Goal: Find specific page/section: Find specific page/section

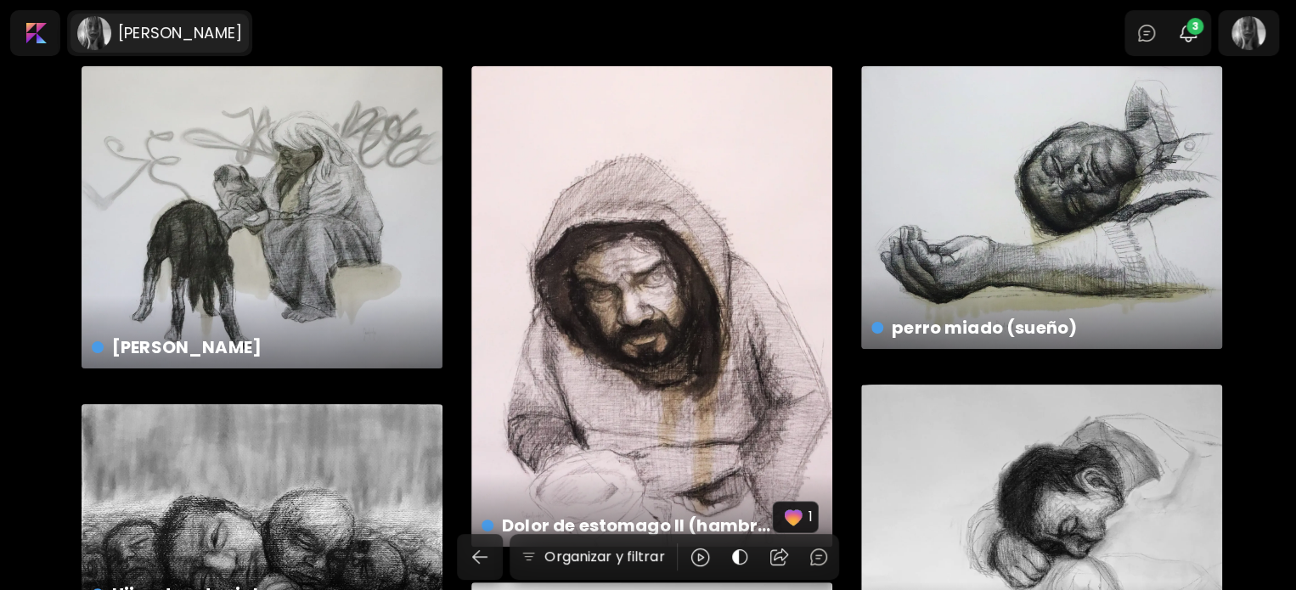
click at [170, 31] on h6 "[PERSON_NAME]" at bounding box center [180, 33] width 124 height 20
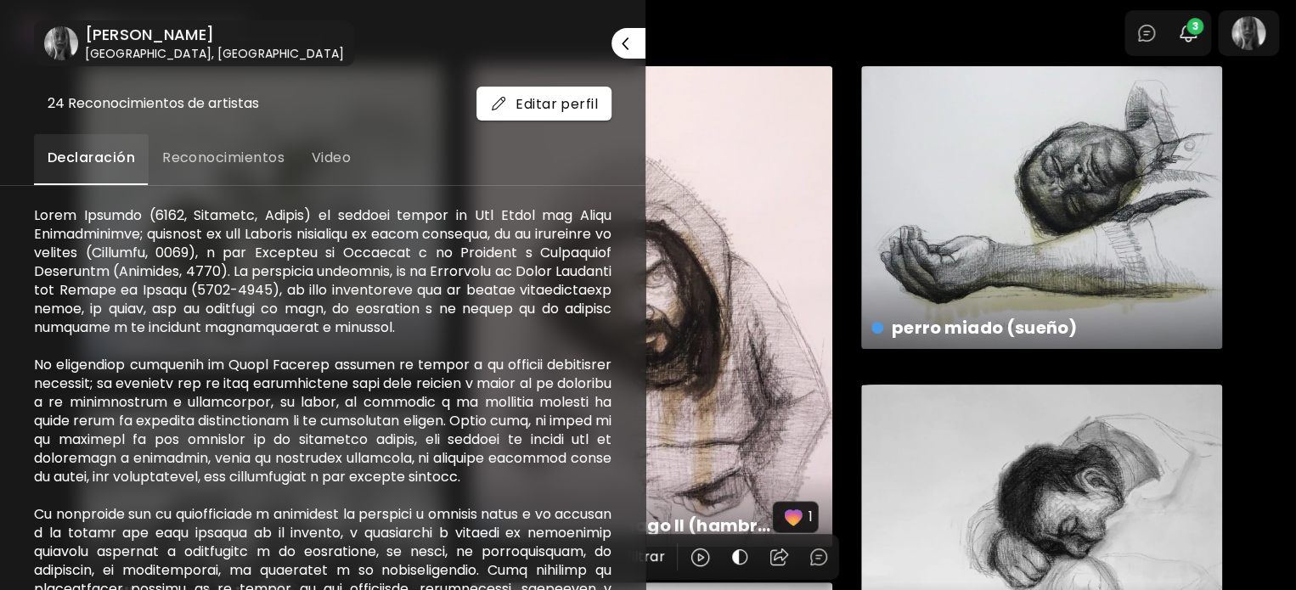
click at [751, 44] on div at bounding box center [648, 295] width 1296 height 590
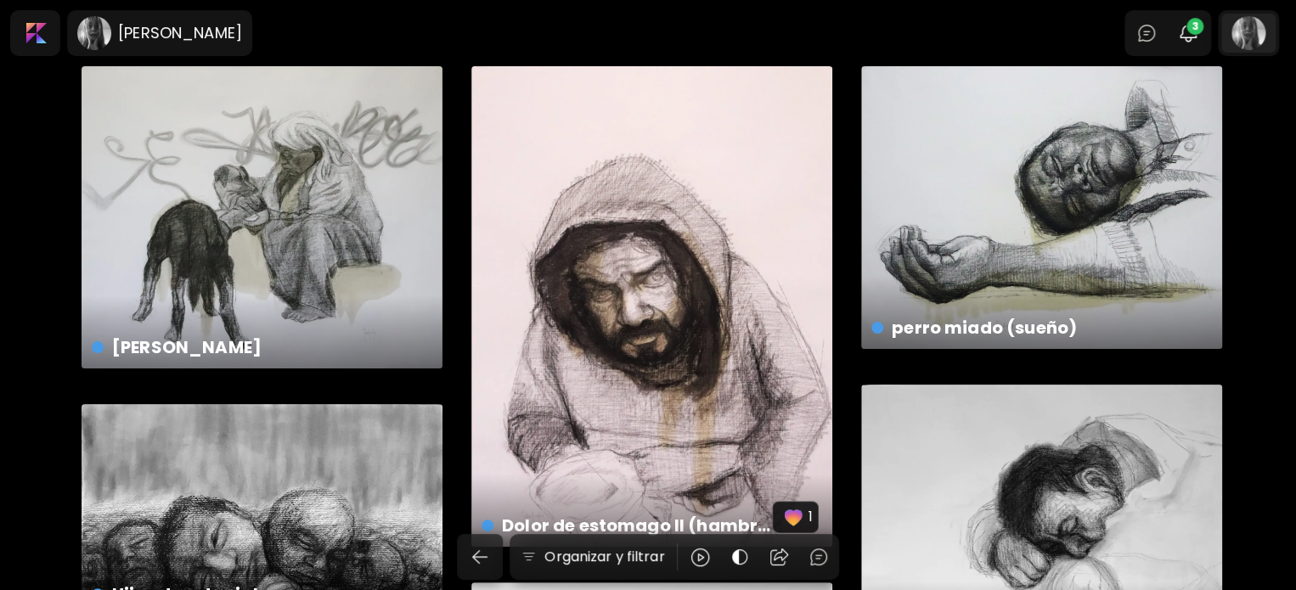
click at [1265, 42] on div at bounding box center [1248, 33] width 54 height 39
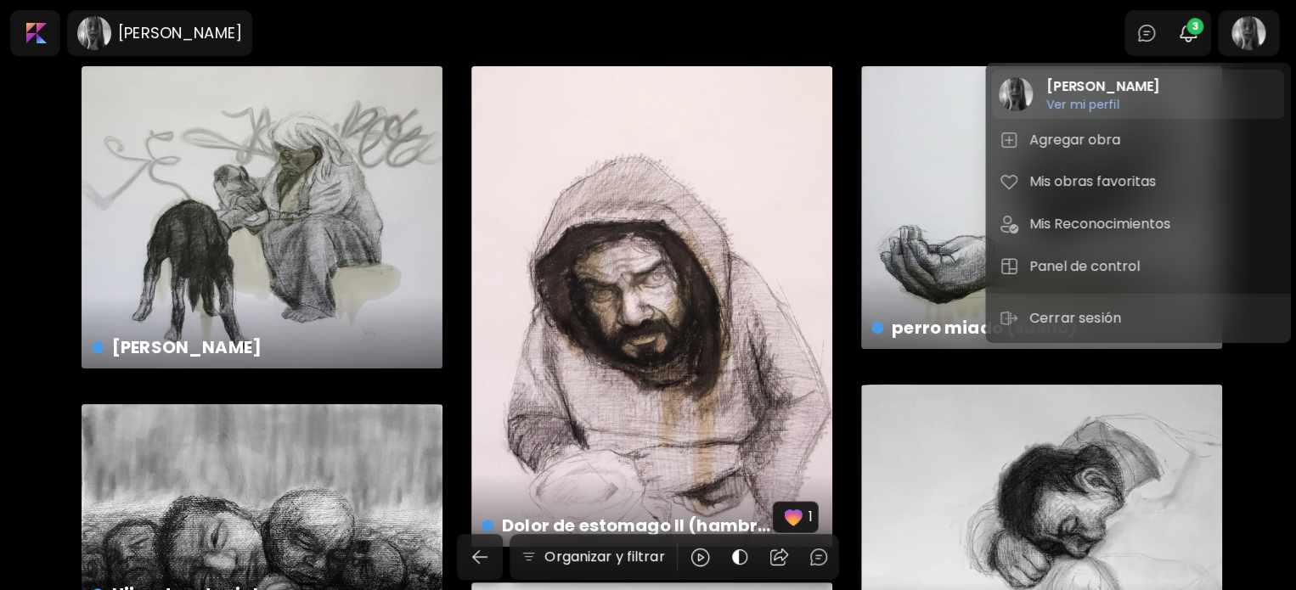
click at [1117, 85] on h2 "[PERSON_NAME]" at bounding box center [1102, 86] width 113 height 20
